Goal: Task Accomplishment & Management: Complete application form

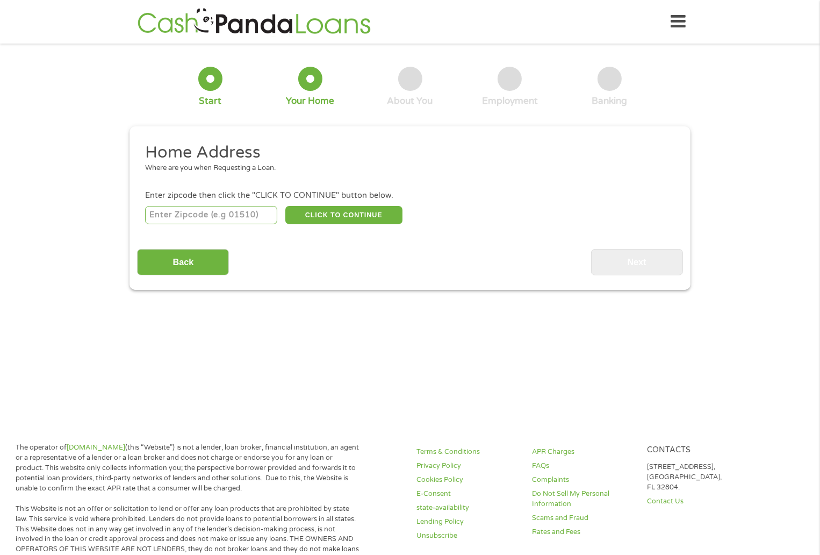
click at [171, 217] on input "number" at bounding box center [211, 215] width 133 height 18
type input "44281"
select select "[US_STATE]"
click at [330, 214] on button "CLICK TO CONTINUE" at bounding box center [343, 215] width 117 height 18
type input "44281"
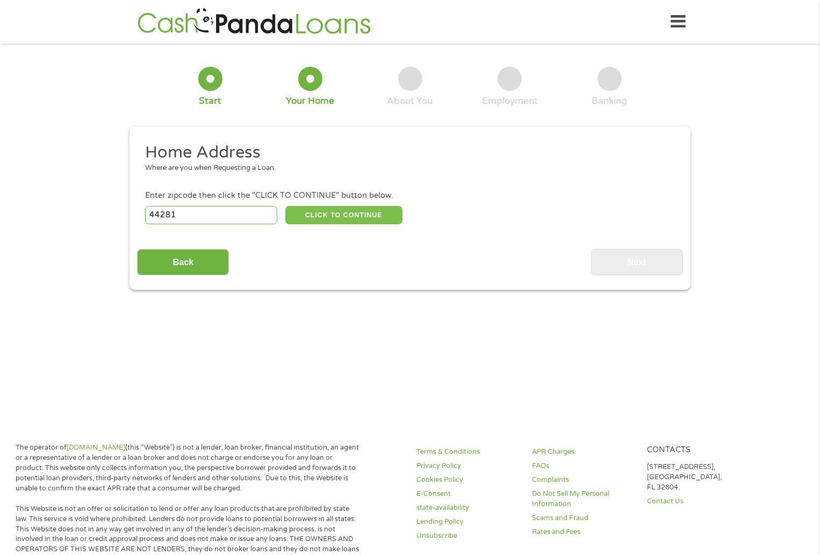
type input "[PERSON_NAME]"
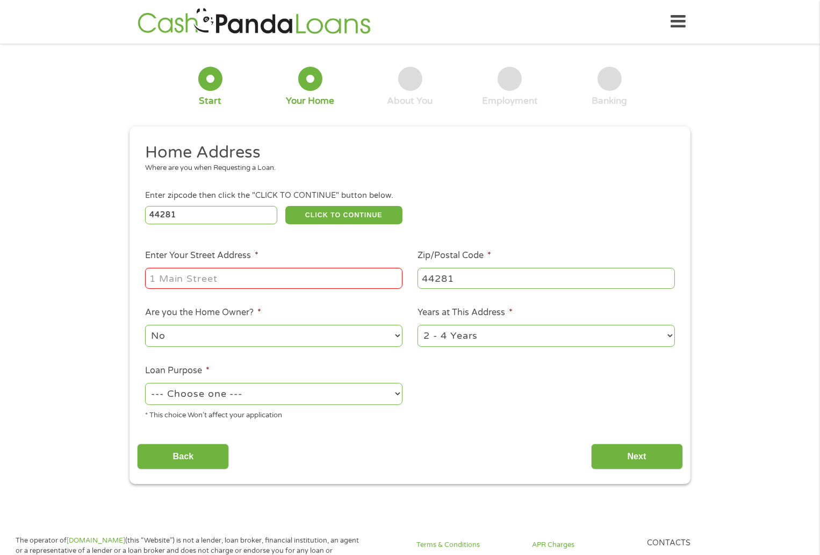
click at [241, 288] on input "Enter Your Street Address *" at bounding box center [273, 278] width 257 height 20
type input "1243 FREE DR"
click at [396, 334] on select "No Yes" at bounding box center [273, 336] width 257 height 22
click at [354, 337] on select "No Yes" at bounding box center [273, 336] width 257 height 22
click at [395, 394] on select "--- Choose one --- Pay Bills Debt Consolidation Home Improvement Major Purchase…" at bounding box center [273, 394] width 257 height 22
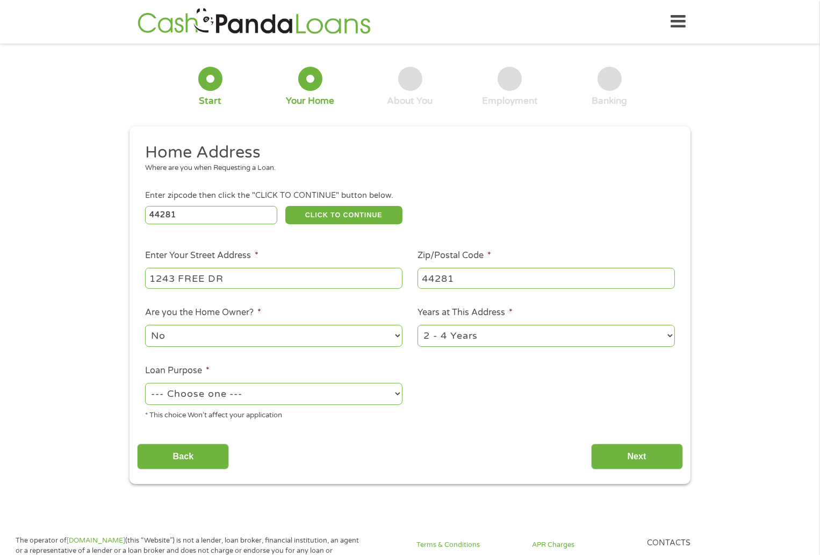
select select "other"
click at [145, 384] on select "--- Choose one --- Pay Bills Debt Consolidation Home Improvement Major Purchase…" at bounding box center [273, 394] width 257 height 22
click at [669, 334] on select "1 Year or less 1 - 2 Years 2 - 4 Years Over 4 Years" at bounding box center [546, 336] width 257 height 22
select select "24months"
click at [418, 326] on select "1 Year or less 1 - 2 Years 2 - 4 Years Over 4 Years" at bounding box center [546, 336] width 257 height 22
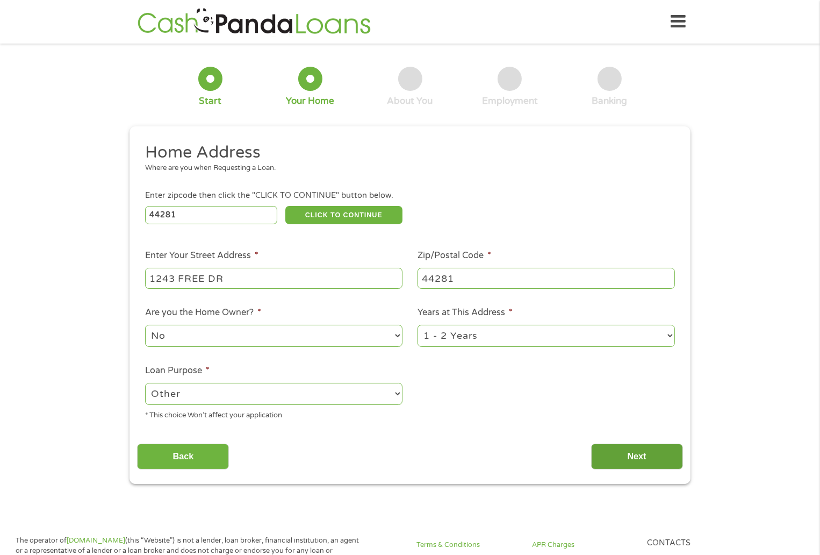
click at [641, 453] on input "Next" at bounding box center [637, 456] width 92 height 26
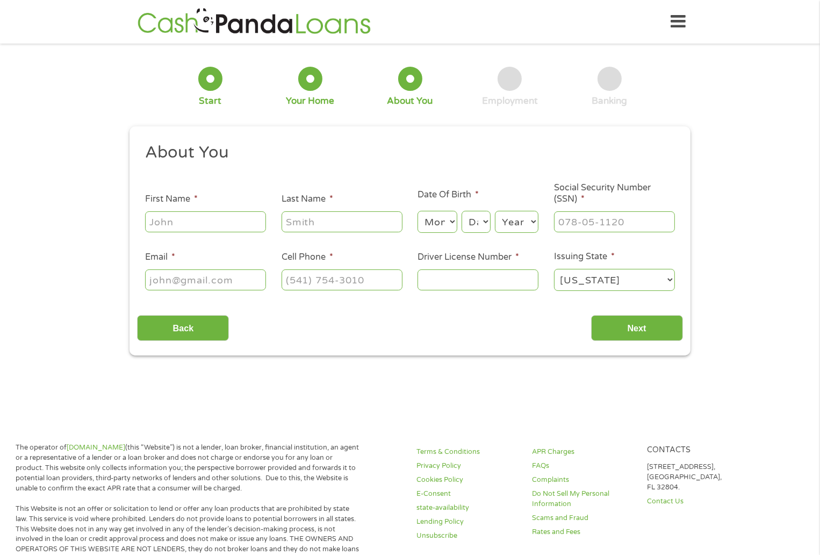
click at [209, 221] on input "First Name *" at bounding box center [205, 221] width 121 height 20
type input "coal"
type input "[PERSON_NAME]"
drag, startPoint x: 448, startPoint y: 224, endPoint x: 458, endPoint y: 227, distance: 10.4
click at [458, 227] on div "Month Month 1 2 3 4 5 6 7 8 9 10 11 12 Day Day 1 2 3 4 5 6 7 8 9 10 11 12 13 14…" at bounding box center [478, 220] width 121 height 30
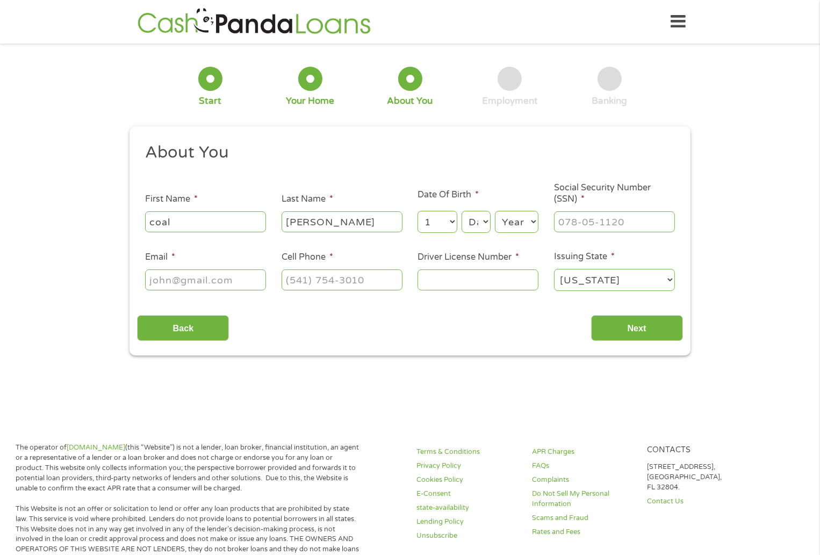
select select "8"
click at [418, 211] on select "Month 1 2 3 4 5 6 7 8 9 10 11 12" at bounding box center [437, 222] width 39 height 22
click at [479, 223] on select "Day 1 2 3 4 5 6 7 8 9 10 11 12 13 14 15 16 17 18 19 20 21 22 23 24 25 26 27 28 …" at bounding box center [476, 222] width 29 height 22
select select "10"
click at [462, 211] on select "Day 1 2 3 4 5 6 7 8 9 10 11 12 13 14 15 16 17 18 19 20 21 22 23 24 25 26 27 28 …" at bounding box center [476, 222] width 29 height 22
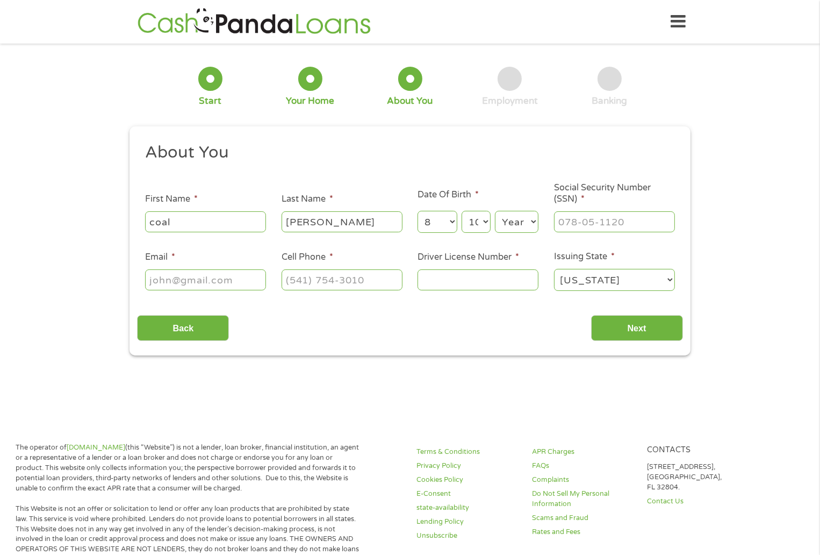
click at [536, 217] on select "Year [DATE] 2006 2005 2004 2003 2002 2001 2000 1999 1998 1997 1996 1995 1994 19…" at bounding box center [517, 222] width 44 height 22
select select "1964"
click at [495, 211] on select "Year [DATE] 2006 2005 2004 2003 2002 2001 2000 1999 1998 1997 1996 1995 1994 19…" at bounding box center [517, 222] width 44 height 22
drag, startPoint x: 593, startPoint y: 226, endPoint x: 584, endPoint y: 238, distance: 14.5
click at [584, 238] on ul "About You This field is hidden when viewing the form Title * --- Choose one ---…" at bounding box center [410, 221] width 546 height 159
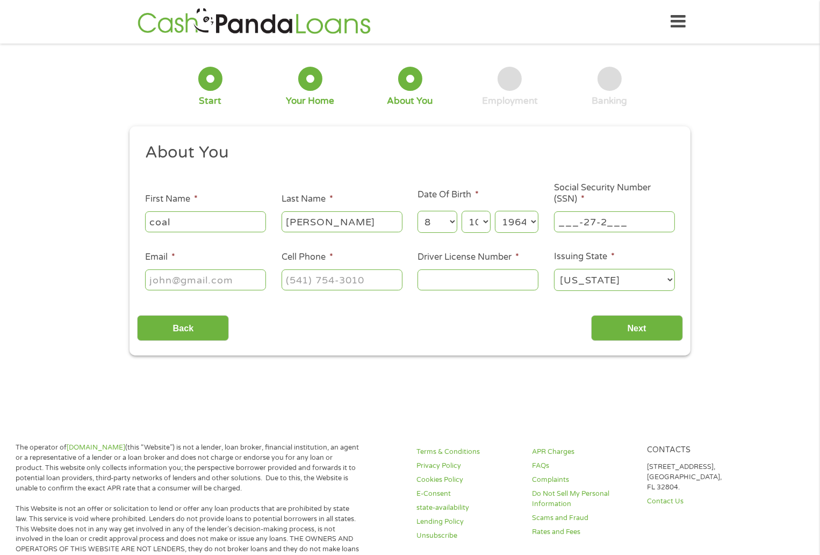
drag, startPoint x: 636, startPoint y: 218, endPoint x: 543, endPoint y: 203, distance: 93.7
click at [548, 228] on li "Social Security Number (SSN) * ___-27-2___" at bounding box center [615, 208] width 137 height 52
type input "272-54-3213"
click at [217, 277] on input "Email *" at bounding box center [205, 279] width 121 height 20
type input "[EMAIL_ADDRESS][DOMAIN_NAME]"
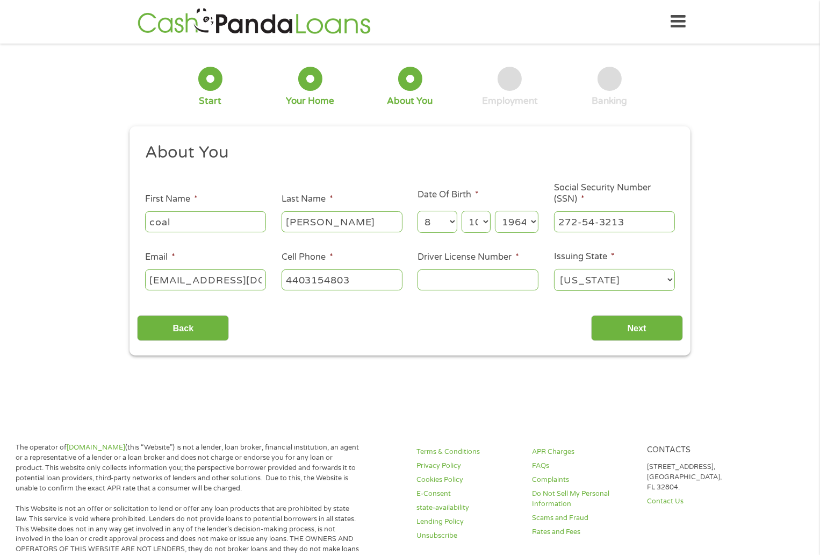
type input "[PHONE_NUMBER]"
click at [468, 278] on input "Driver License Number *" at bounding box center [478, 279] width 121 height 20
click at [455, 285] on input "Driver License Number *" at bounding box center [478, 279] width 121 height 20
type input "RP873988"
click at [651, 330] on input "Next" at bounding box center [637, 328] width 92 height 26
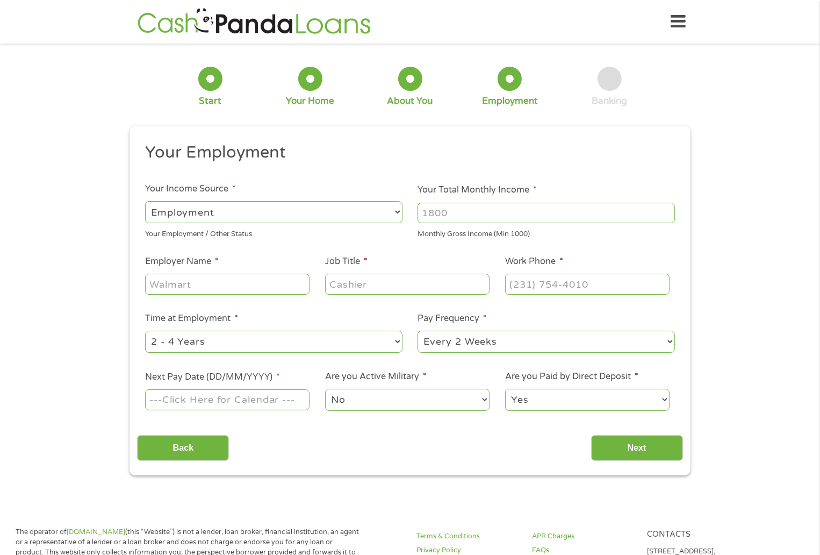
click at [396, 208] on select "--- Choose one --- Employment [DEMOGRAPHIC_DATA] Benefits" at bounding box center [273, 212] width 257 height 22
select select "selfEmployed"
click at [145, 201] on select "--- Choose one --- Employment [DEMOGRAPHIC_DATA] Benefits" at bounding box center [273, 212] width 257 height 22
click at [439, 219] on input "Your Total Monthly Income *" at bounding box center [546, 213] width 257 height 20
type input "380"
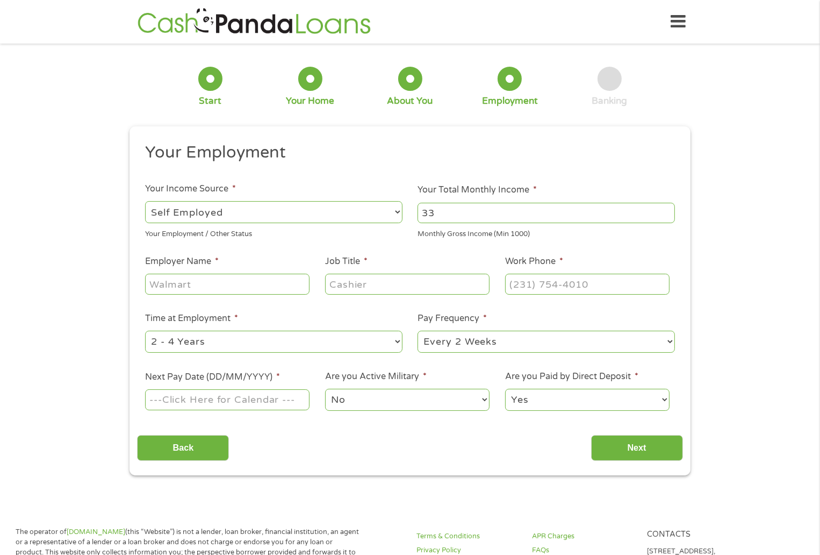
click at [452, 205] on input "33" at bounding box center [546, 213] width 257 height 20
drag, startPoint x: 442, startPoint y: 212, endPoint x: 414, endPoint y: 213, distance: 28.0
click at [414, 213] on li "Your Total Monthly Income * 33 Monthly Gross Income (Min 1000)" at bounding box center [546, 211] width 273 height 56
type input "3800"
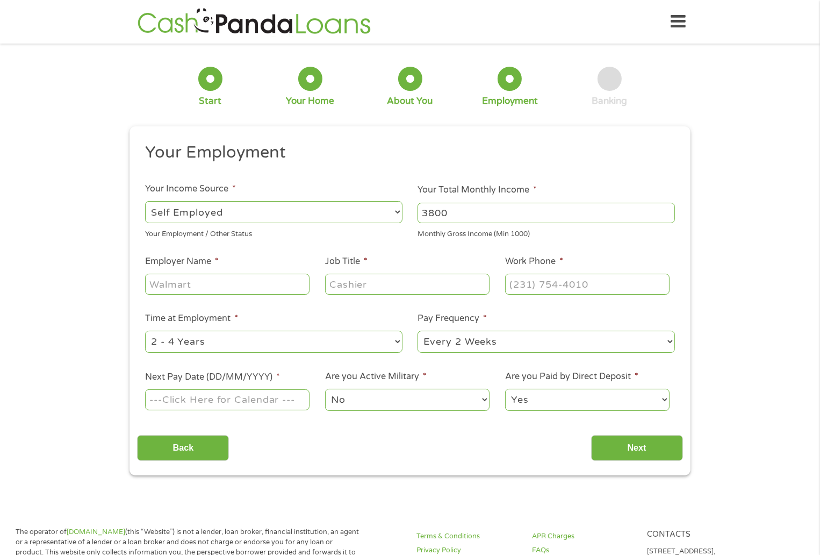
click at [417, 235] on li "Your Total Monthly Income * 3800 Monthly Gross Income (Min 1000)" at bounding box center [546, 211] width 273 height 56
click at [206, 281] on input "Employer Name *" at bounding box center [227, 284] width 164 height 20
type input "P"
type input "[DOMAIN_NAME]"
click at [387, 276] on input "Job Title *" at bounding box center [407, 284] width 164 height 20
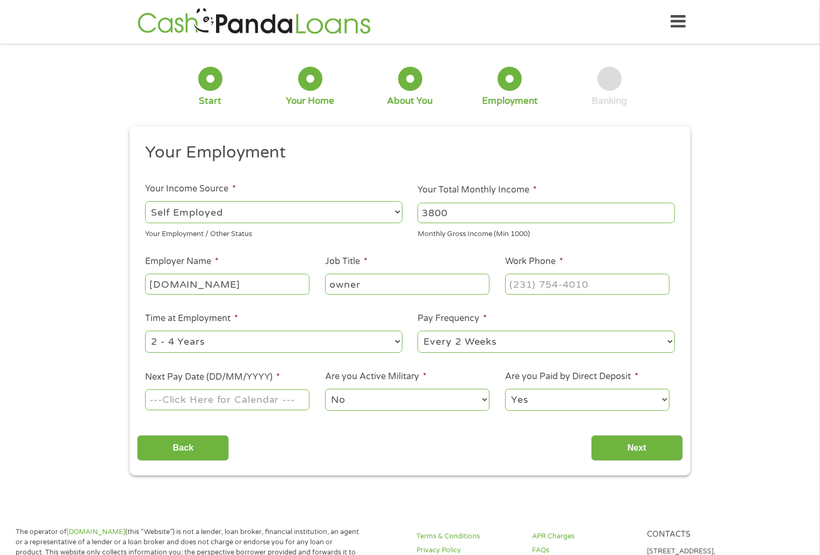
type input "owner"
click at [535, 284] on input "(___) ___-____" at bounding box center [587, 284] width 164 height 20
click at [602, 283] on input "(___) 440-3154" at bounding box center [587, 284] width 164 height 20
click at [602, 285] on input "(___) 440-3154" at bounding box center [587, 284] width 164 height 20
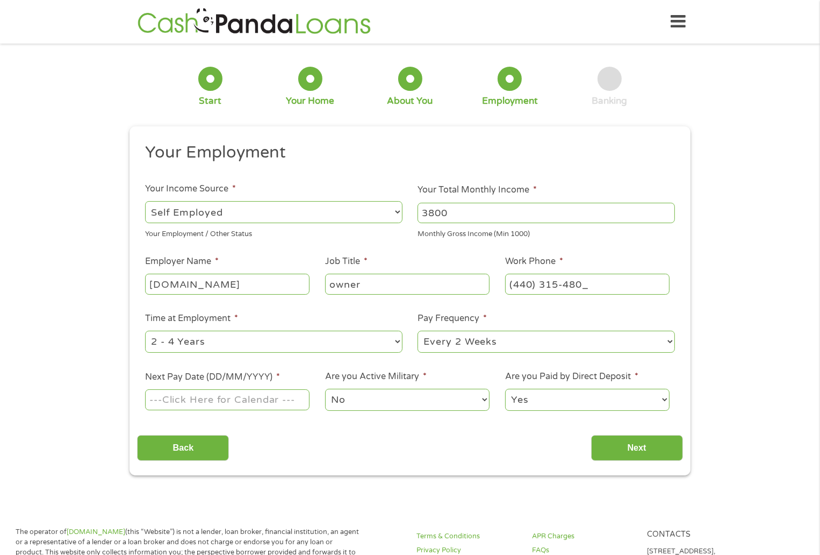
type input "[PHONE_NUMBER]"
click at [395, 345] on select "--- Choose one --- 1 Year or less 1 - 2 Years 2 - 4 Years Over 4 Years" at bounding box center [273, 342] width 257 height 22
select select "60months"
click at [145, 331] on select "--- Choose one --- 1 Year or less 1 - 2 Years 2 - 4 Years Over 4 Years" at bounding box center [273, 342] width 257 height 22
click at [665, 336] on select "--- Choose one --- Every 2 Weeks Every Week Monthly Semi-Monthly" at bounding box center [546, 342] width 257 height 22
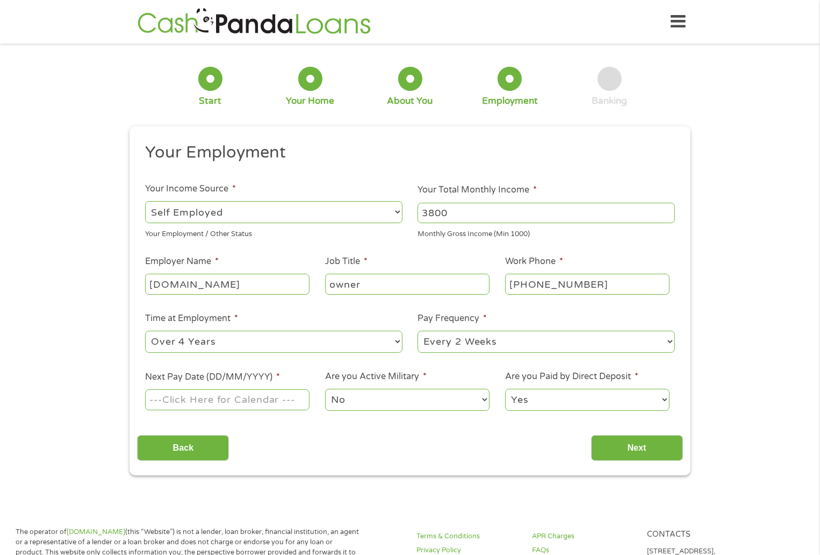
select select "monthly"
click at [418, 331] on select "--- Choose one --- Every 2 Weeks Every Week Monthly Semi-Monthly" at bounding box center [546, 342] width 257 height 22
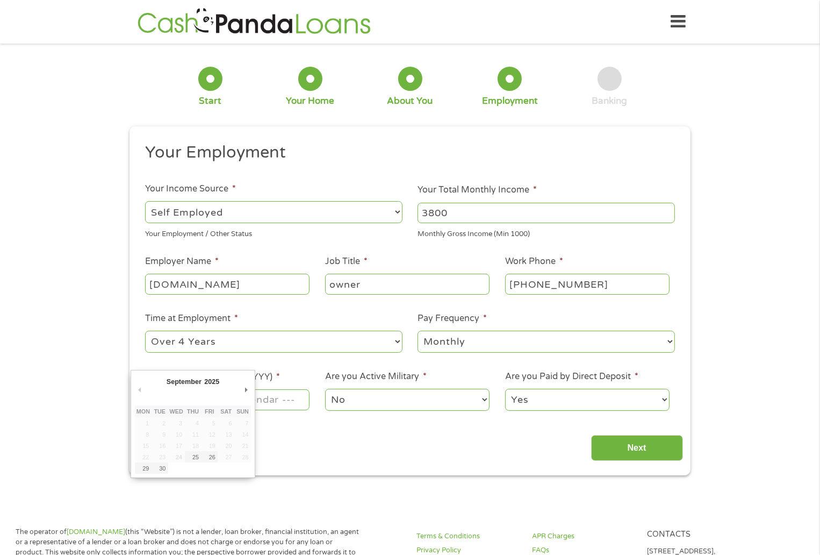
click at [280, 404] on input "Next Pay Date (DD/MM/YYYY) *" at bounding box center [227, 399] width 164 height 20
type input "[DATE]"
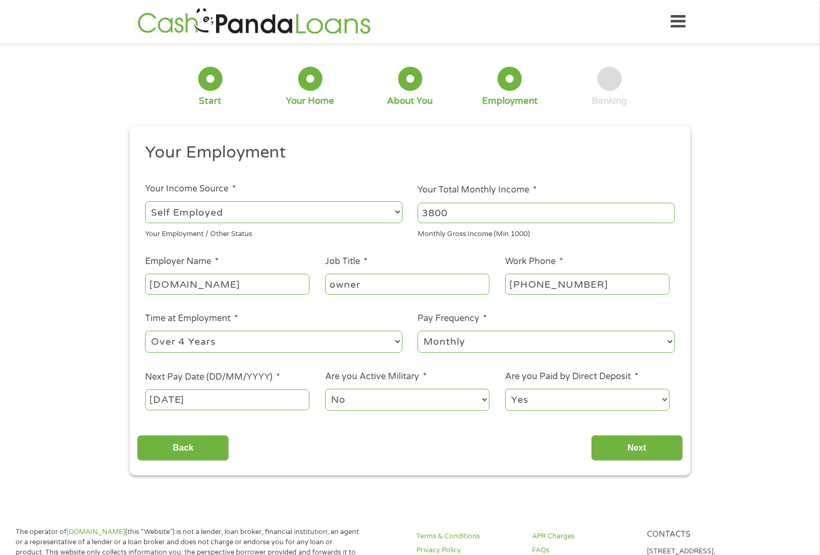
click at [665, 399] on select "Yes No" at bounding box center [587, 400] width 164 height 22
select select "0"
click at [505, 389] on select "Yes No" at bounding box center [587, 400] width 164 height 22
click at [632, 443] on input "Next" at bounding box center [637, 448] width 92 height 26
